Goal: Complete application form

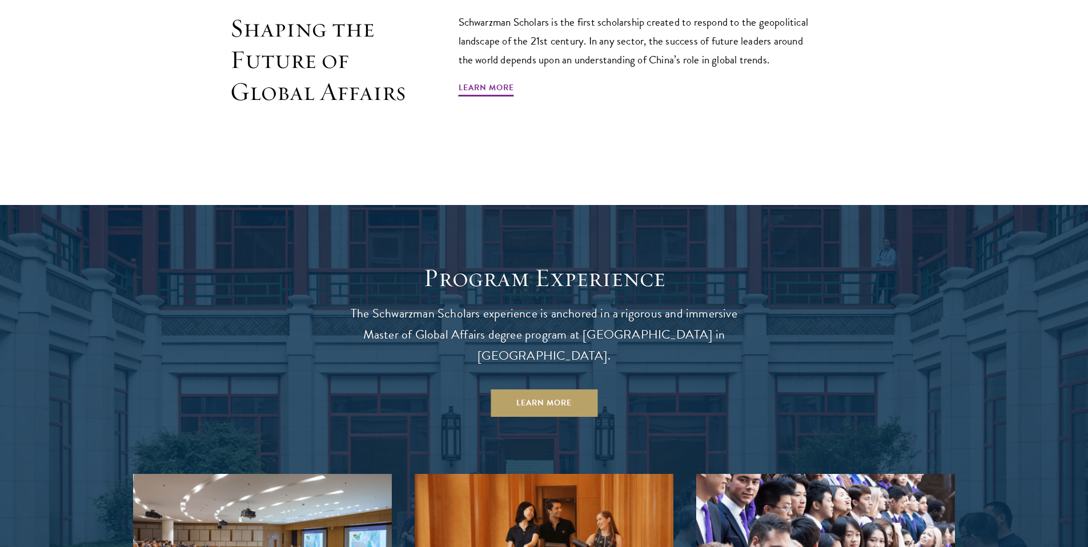
click at [278, 126] on div "Shaping the Future of Global Affairs Schwarzman Scholars is the first scholarsh…" at bounding box center [544, 86] width 651 height 147
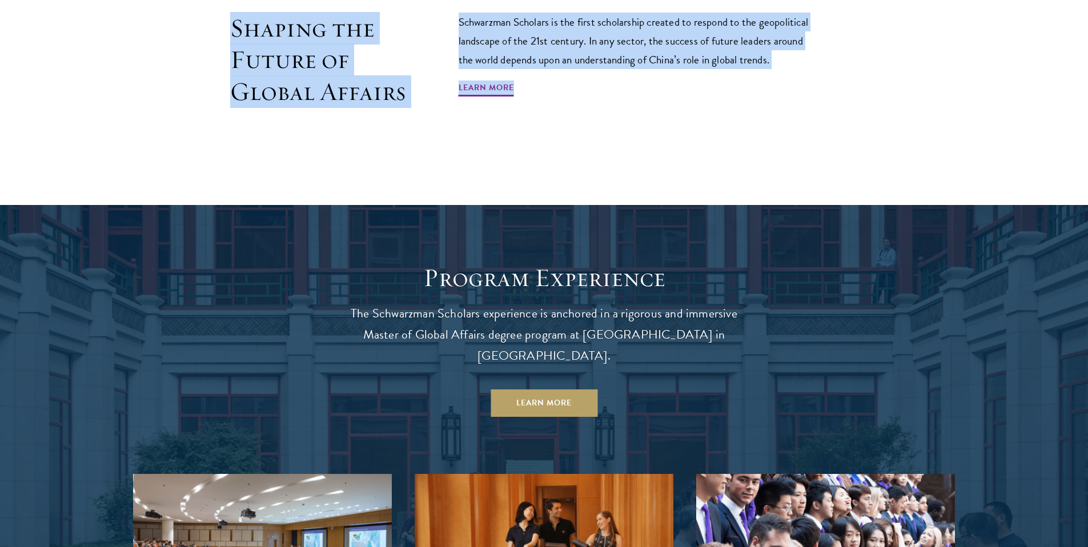
drag, startPoint x: 0, startPoint y: 0, endPoint x: 645, endPoint y: 95, distance: 651.7
click at [645, 95] on div "Shaping the Future of Global Affairs Schwarzman Scholars is the first scholarsh…" at bounding box center [544, 86] width 651 height 147
copy main "Shaping the Future of Global Affairs Schwarzman Scholars is the first scholarsh…"
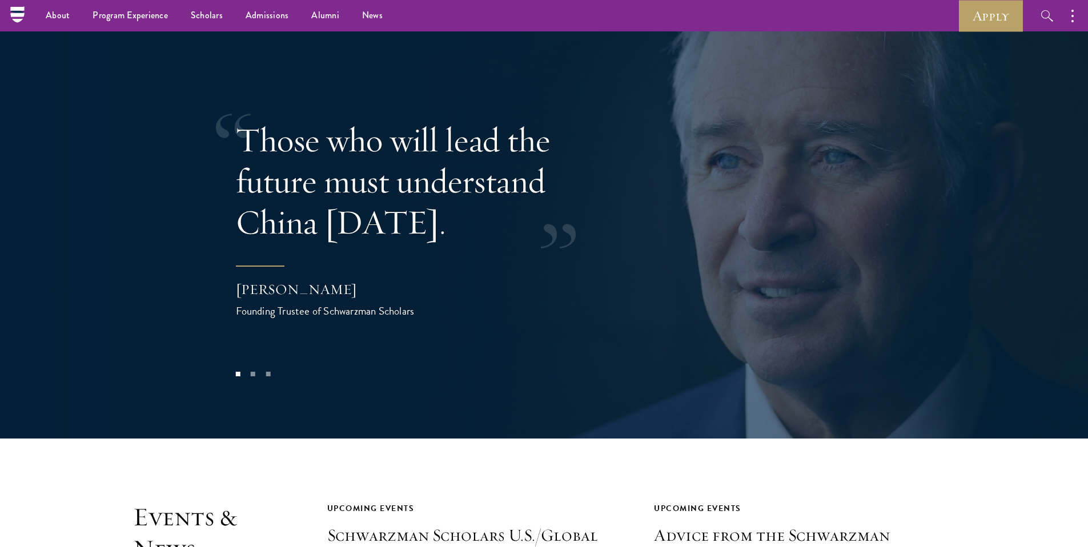
scroll to position [1823, 0]
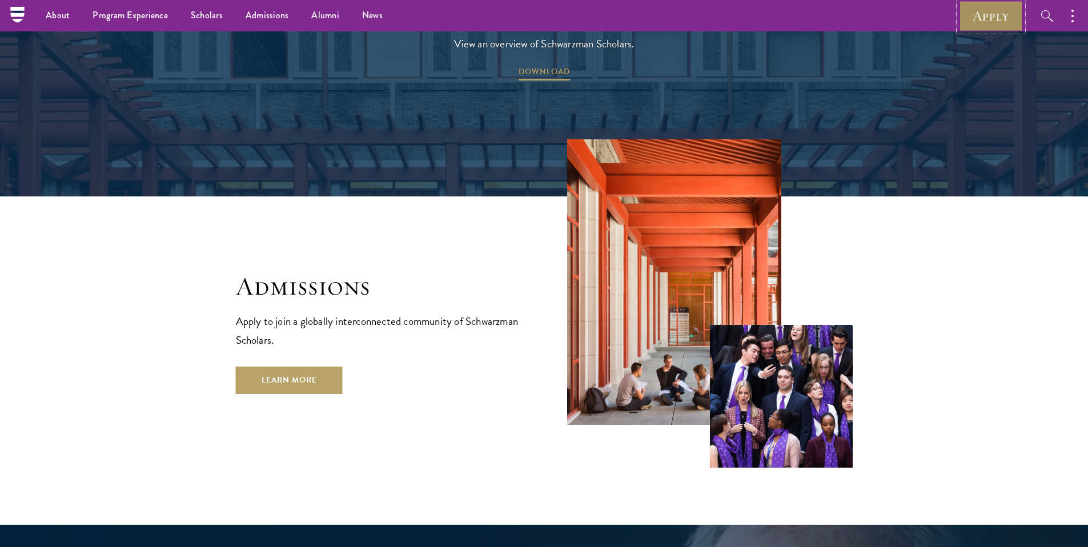
click at [980, 27] on link "Apply" at bounding box center [991, 15] width 64 height 31
click at [982, 19] on link "Apply" at bounding box center [991, 15] width 64 height 31
click at [960, 15] on link "Apply" at bounding box center [991, 15] width 64 height 31
